Goal: Task Accomplishment & Management: Use online tool/utility

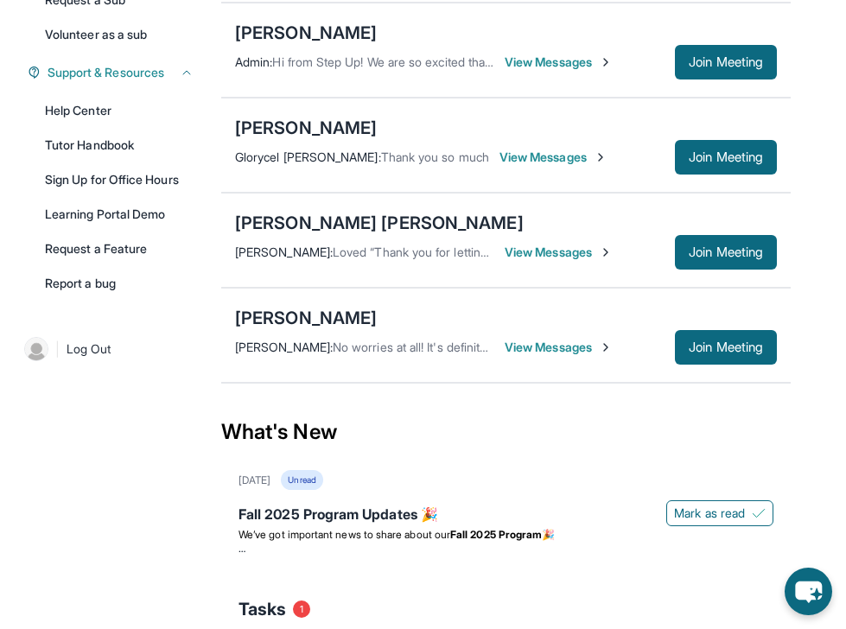
scroll to position [66, 0]
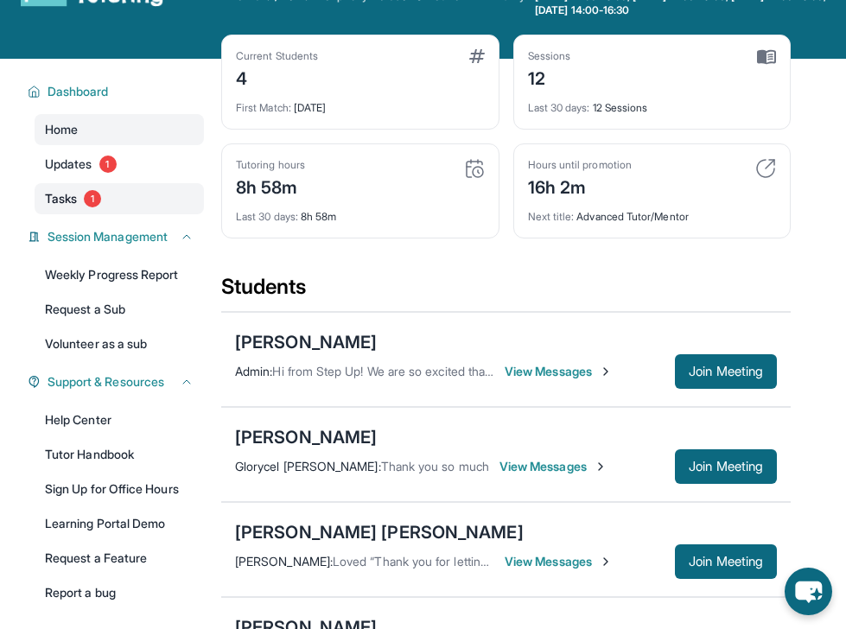
click at [57, 195] on span "Tasks" at bounding box center [61, 198] width 32 height 17
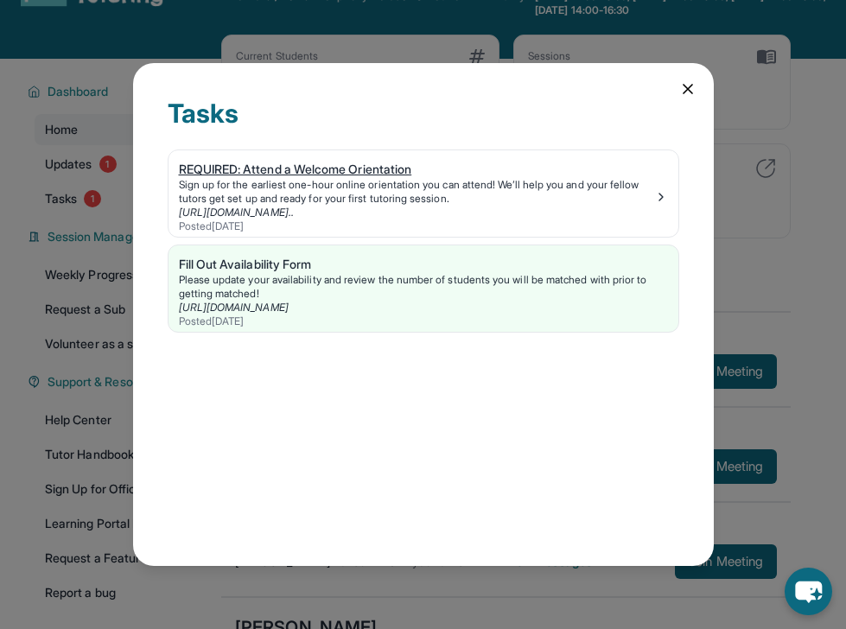
click at [329, 166] on div "REQUIRED: Attend a Welcome Orientation" at bounding box center [416, 169] width 475 height 17
click at [683, 98] on div "Tasks REQUIRED: Attend a Welcome Orientation Sign up for the earliest one-hour …" at bounding box center [423, 314] width 581 height 503
click at [690, 82] on icon at bounding box center [687, 88] width 17 height 17
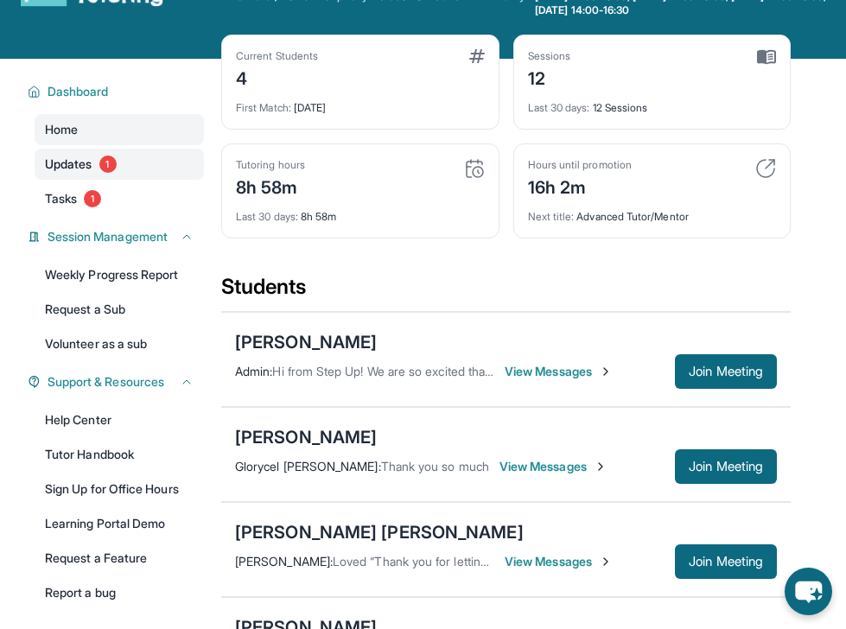
click at [75, 168] on span "Updates" at bounding box center [69, 164] width 48 height 17
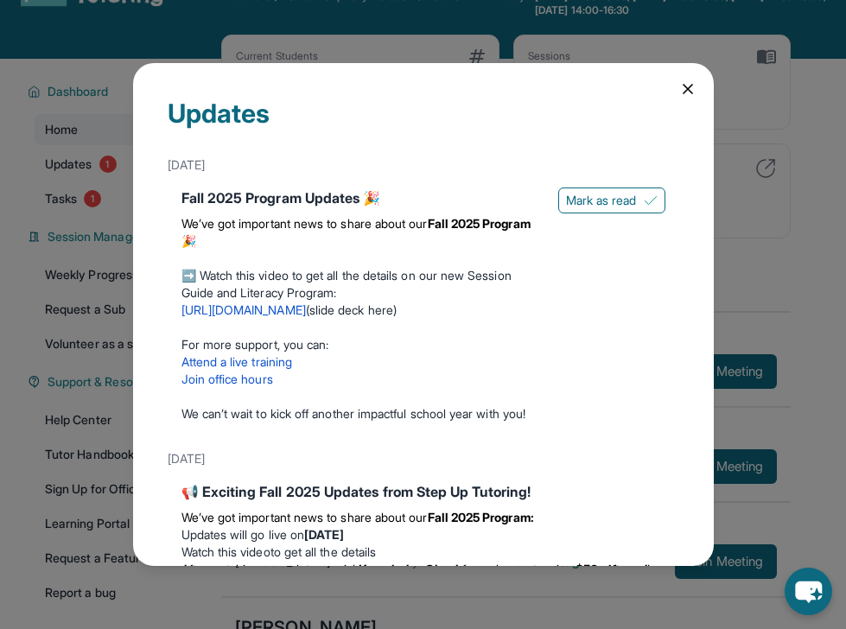
click at [243, 187] on div "Fall 2025 Program Updates 🎉" at bounding box center [362, 197] width 363 height 21
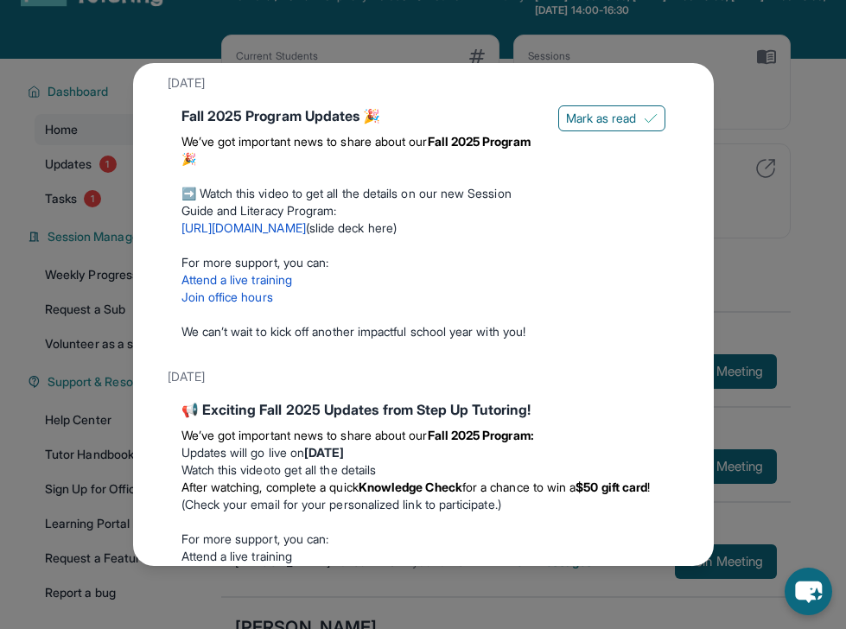
scroll to position [222, 0]
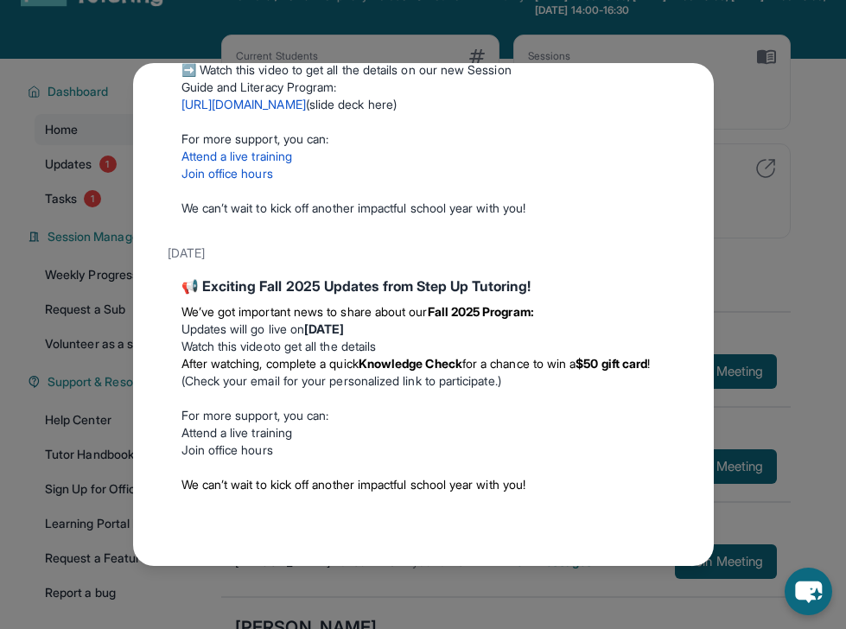
click at [546, 40] on div "Updates September 12th Fall 2025 Program Updates 🎉 We’ve got important news to …" at bounding box center [423, 314] width 846 height 629
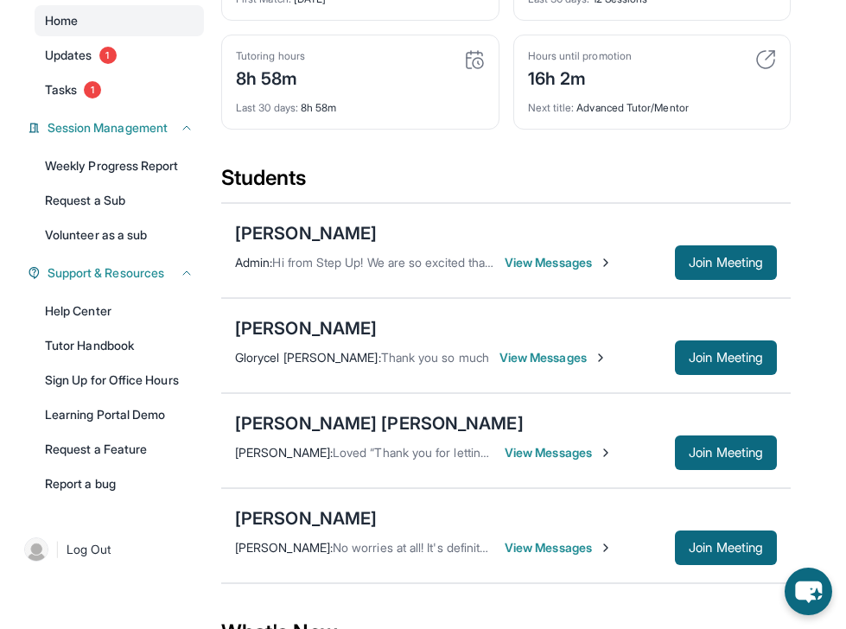
scroll to position [170, 0]
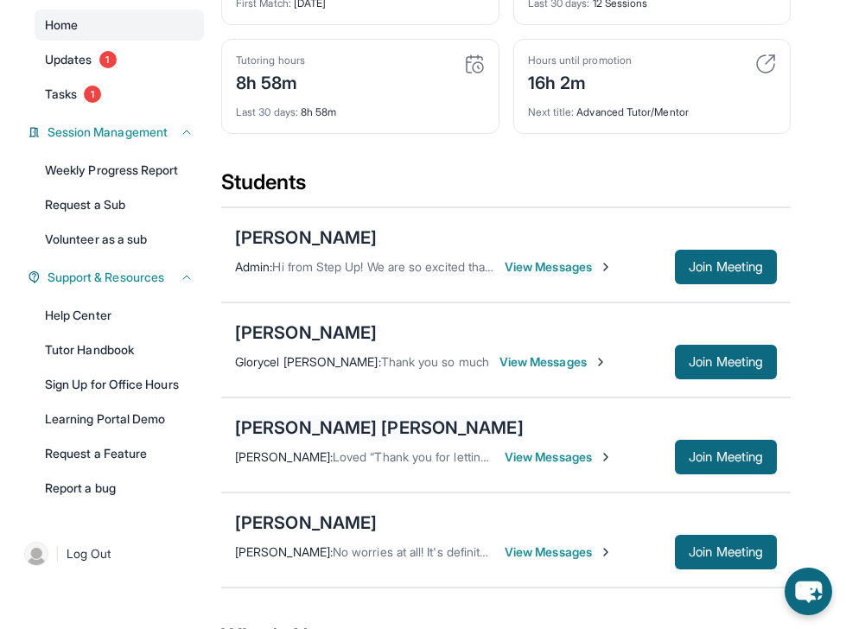
click at [314, 424] on div "[PERSON_NAME] [PERSON_NAME]" at bounding box center [379, 428] width 289 height 24
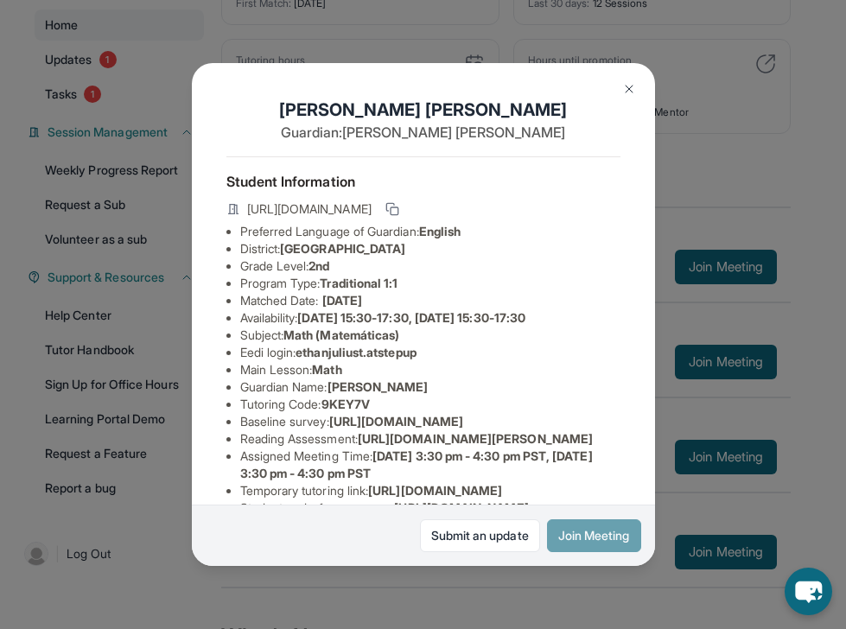
click at [614, 526] on button "Join Meeting" at bounding box center [594, 535] width 94 height 33
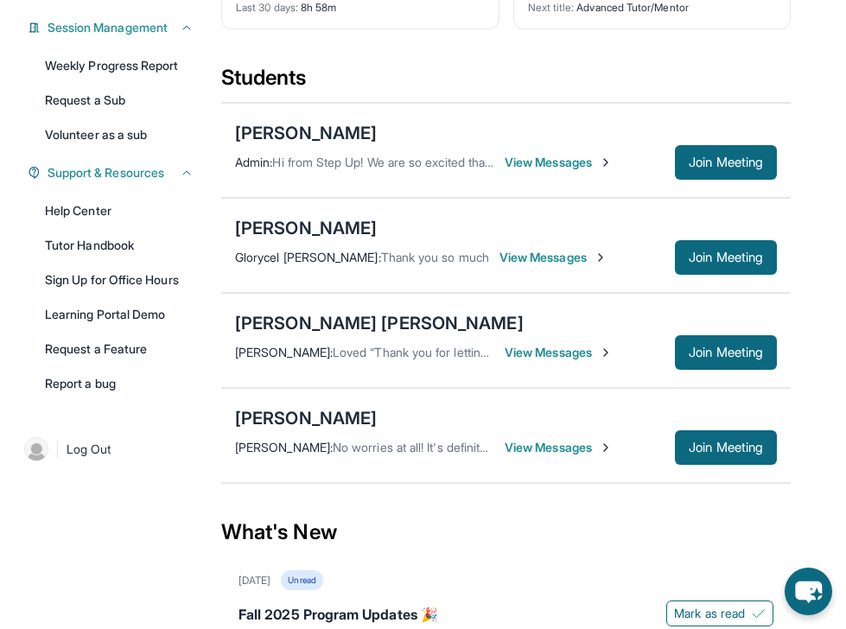
scroll to position [276, 0]
